Goal: Find contact information: Find contact information

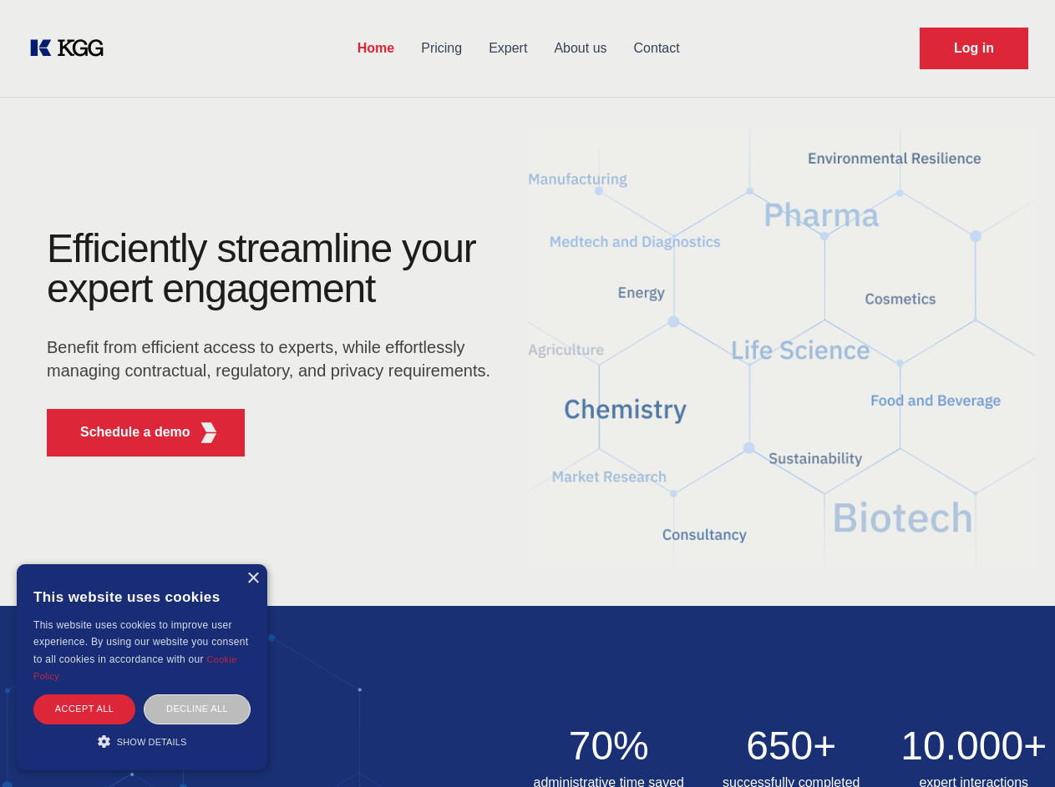
click at [527, 393] on div "Efficiently streamline your expert engagement Benefit from efficient access to …" at bounding box center [274, 349] width 508 height 241
click at [125, 433] on p "Schedule a demo" at bounding box center [135, 433] width 110 height 20
click at [252, 579] on div "× This website uses cookies This website uses cookies to improve user experienc…" at bounding box center [142, 668] width 251 height 206
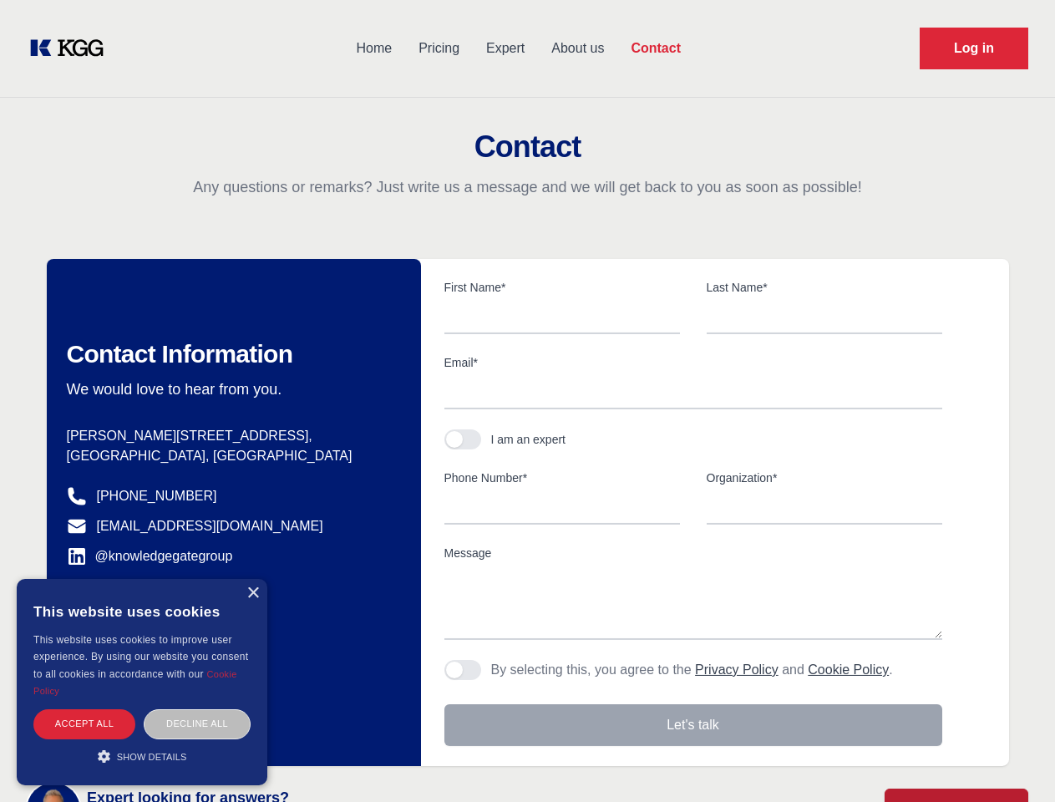
click at [84, 709] on div "Accept all" at bounding box center [84, 723] width 102 height 29
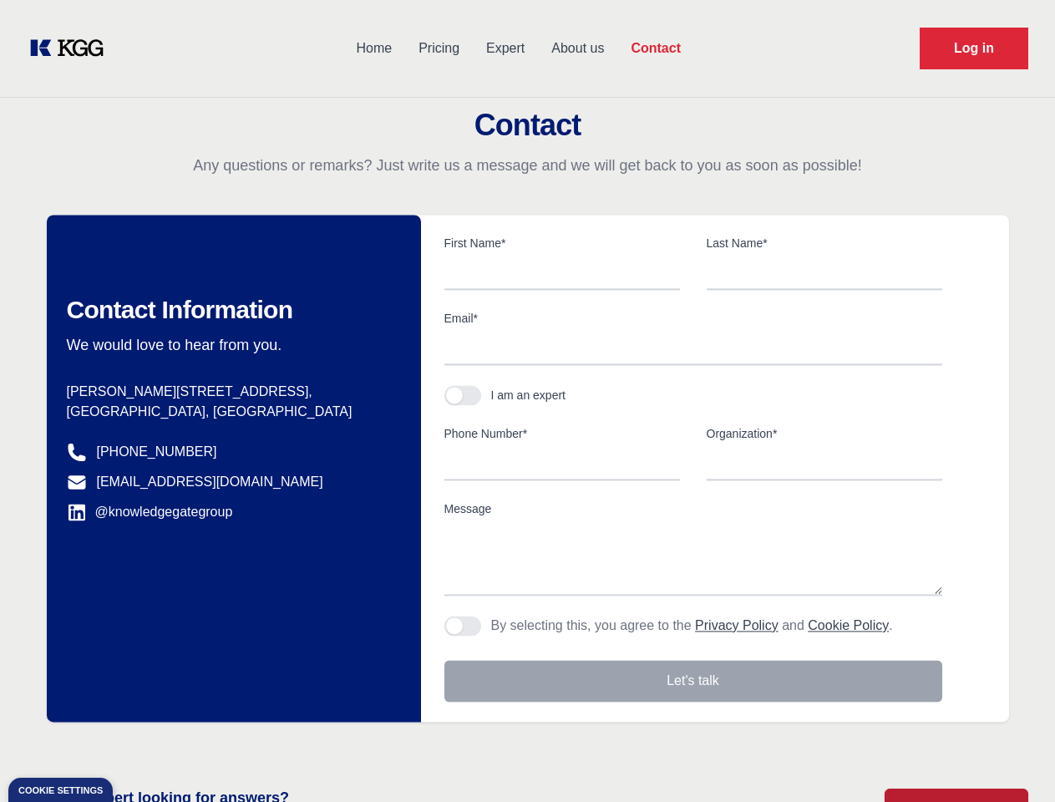
click at [197, 709] on div "Contact Information We would love to hear from you. Postal address [PERSON_NAME…" at bounding box center [234, 468] width 374 height 507
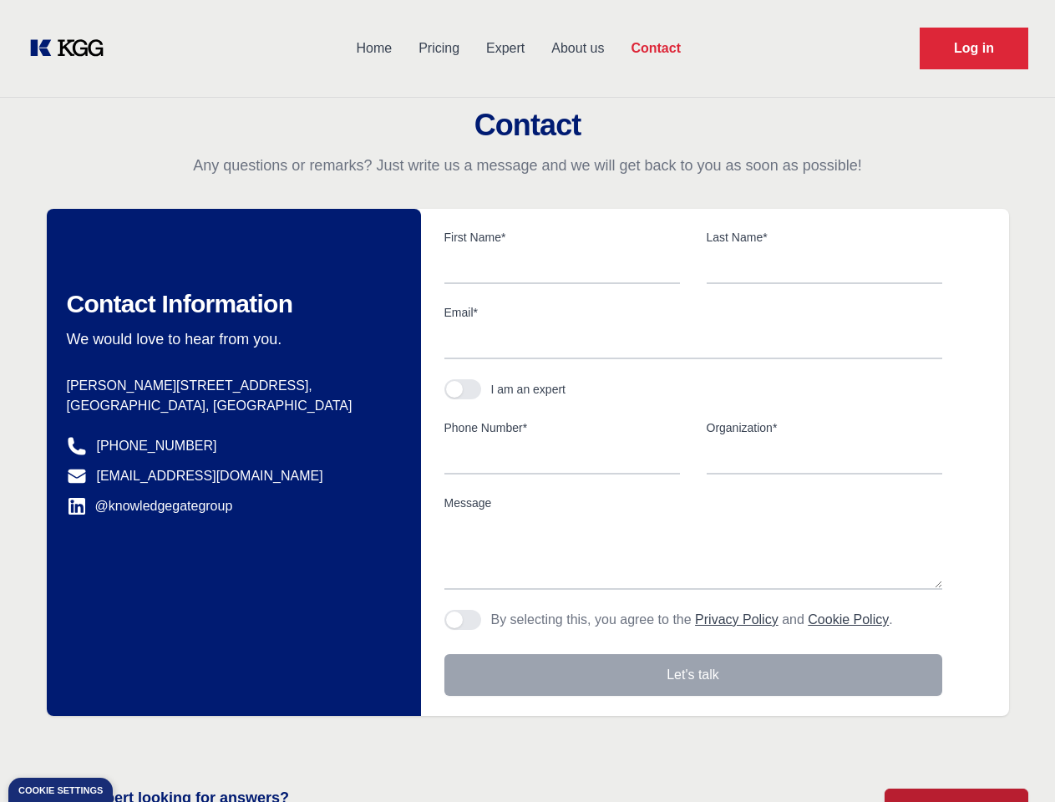
click at [142, 742] on main "Contact Any questions or remarks? Just write us a message and we will get back …" at bounding box center [527, 434] width 1055 height 869
